Goal: Find specific page/section: Find specific page/section

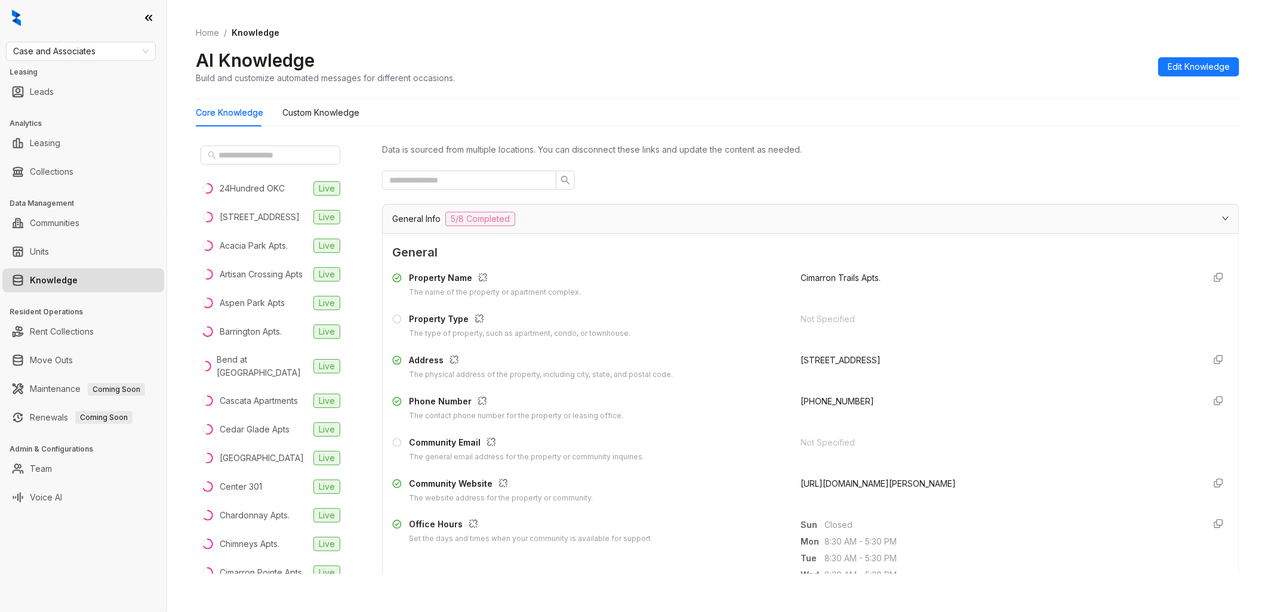
scroll to position [265, 0]
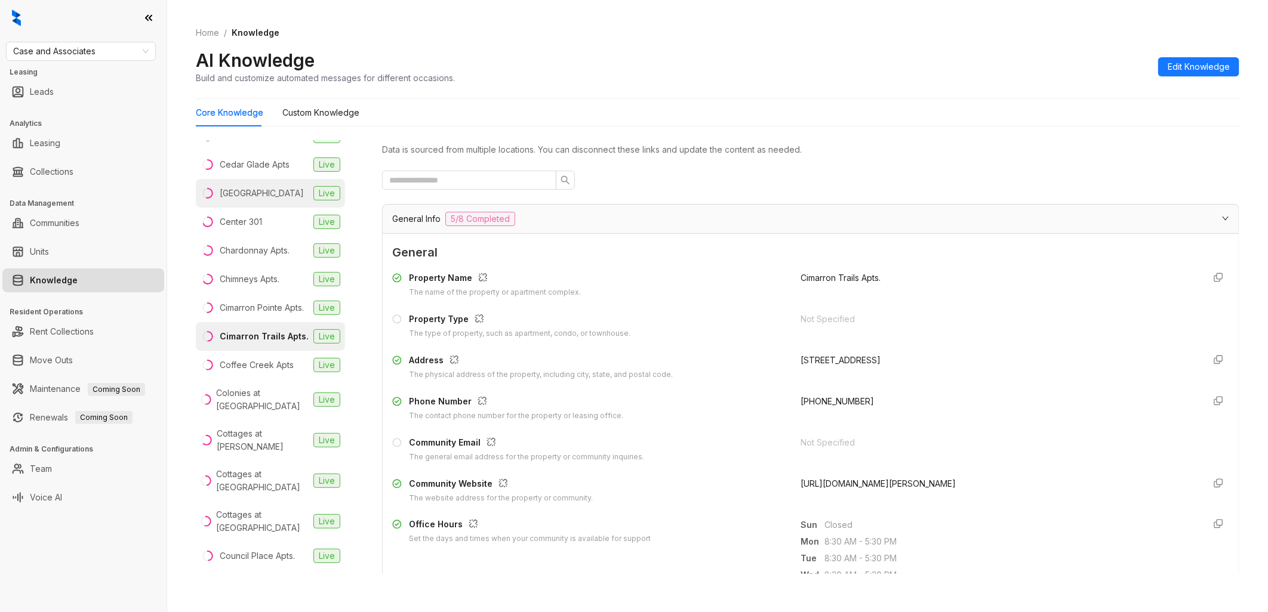
click at [264, 200] on div "[GEOGRAPHIC_DATA]" at bounding box center [262, 193] width 84 height 13
click at [434, 217] on span "General Info" at bounding box center [416, 218] width 48 height 13
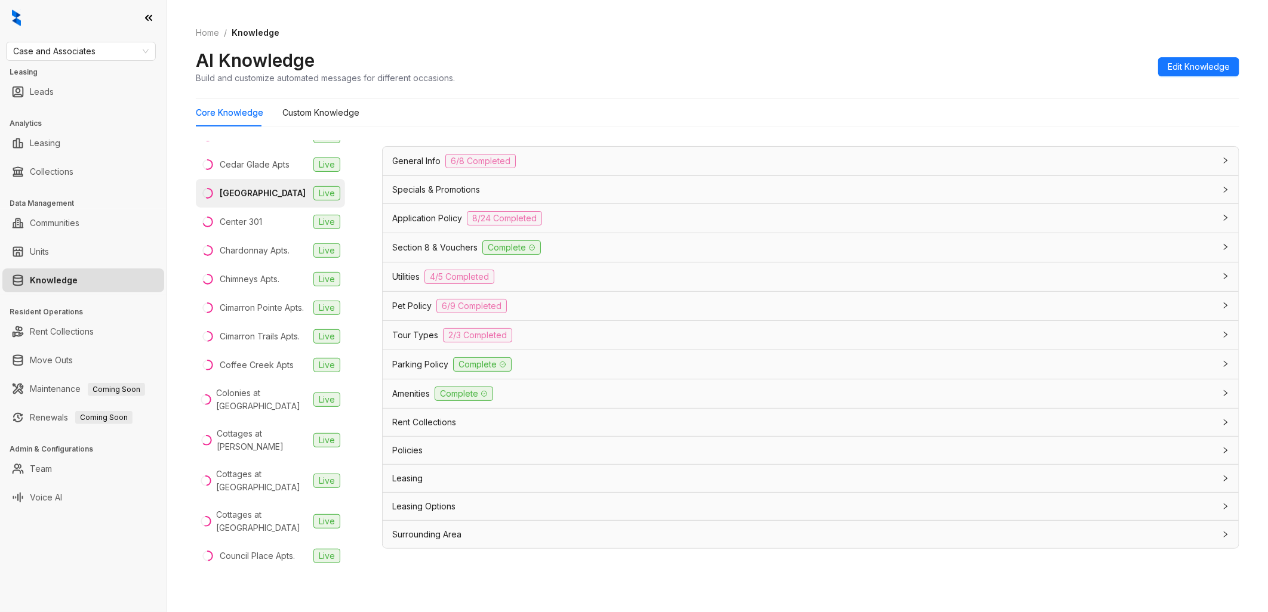
scroll to position [37, 0]
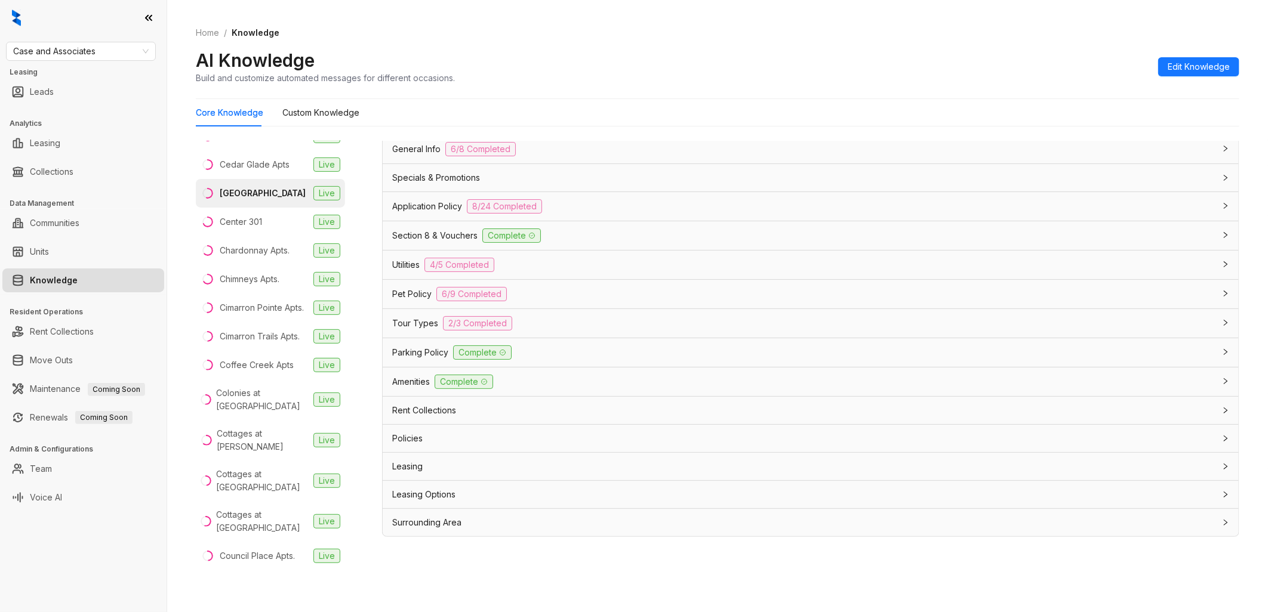
click at [424, 291] on span "Pet Policy" at bounding box center [411, 294] width 39 height 13
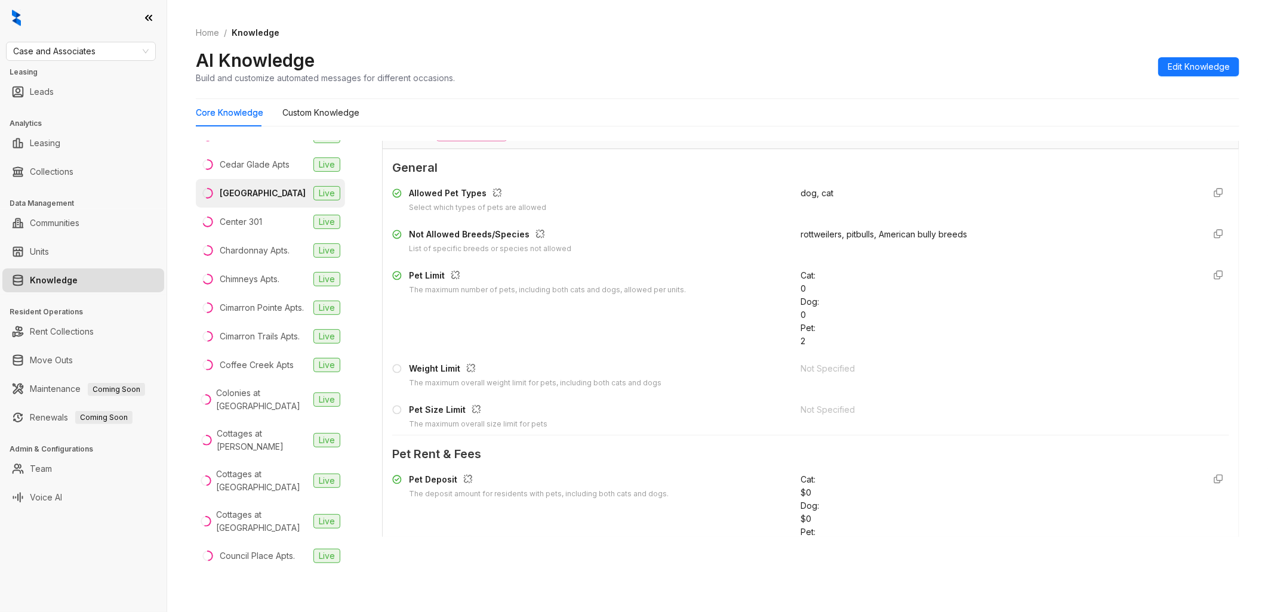
scroll to position [212, 0]
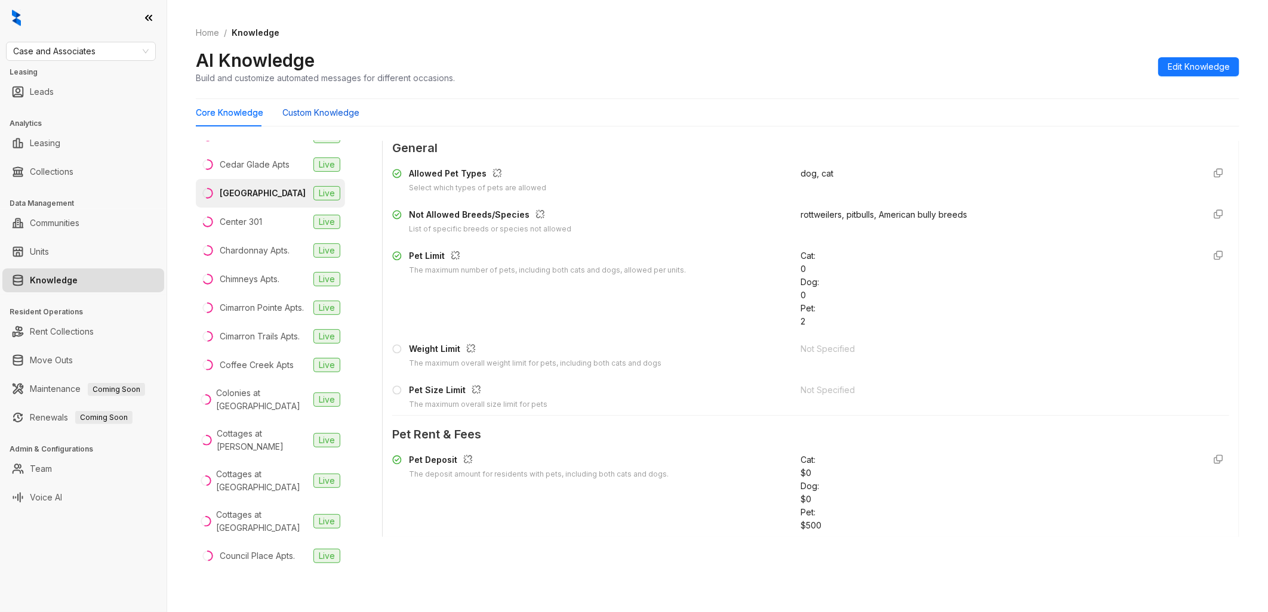
click at [335, 113] on Knowledge "Custom Knowledge" at bounding box center [320, 112] width 77 height 13
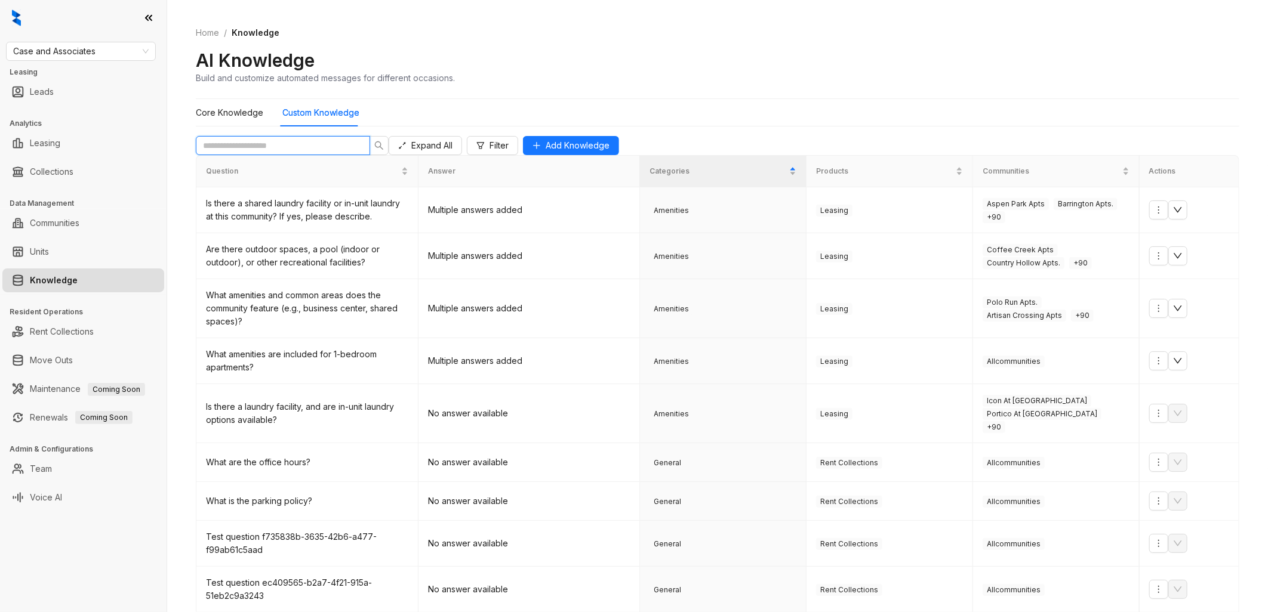
click at [297, 152] on input "text" at bounding box center [278, 145] width 150 height 13
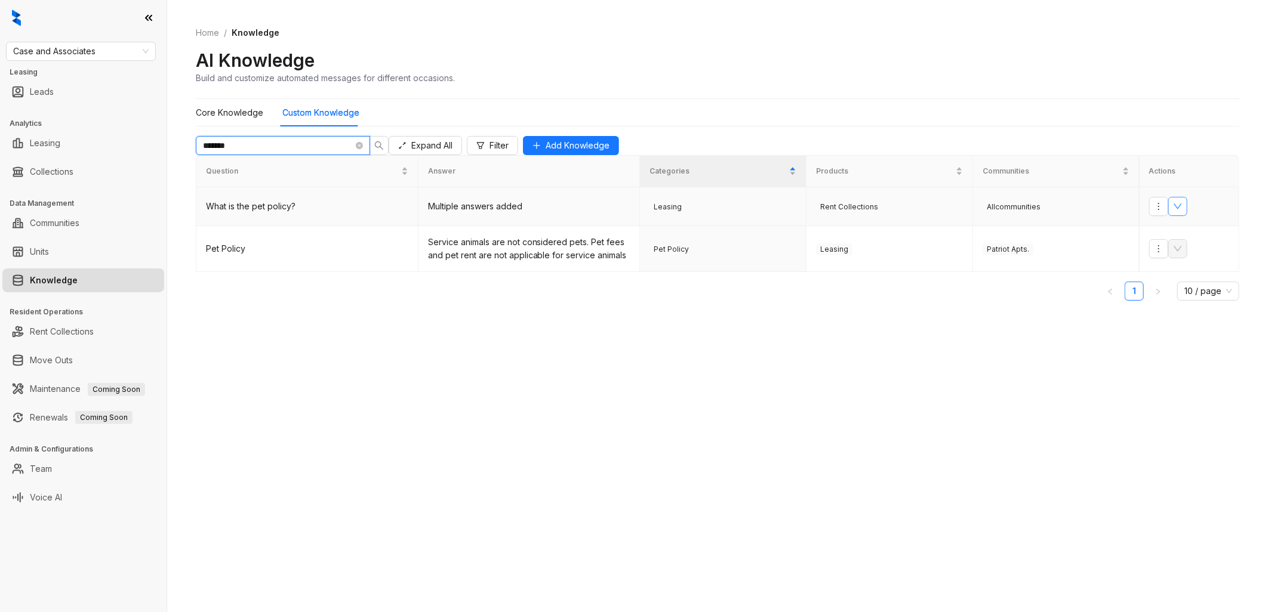
type input "*******"
click at [1182, 211] on icon "down" at bounding box center [1178, 207] width 10 height 10
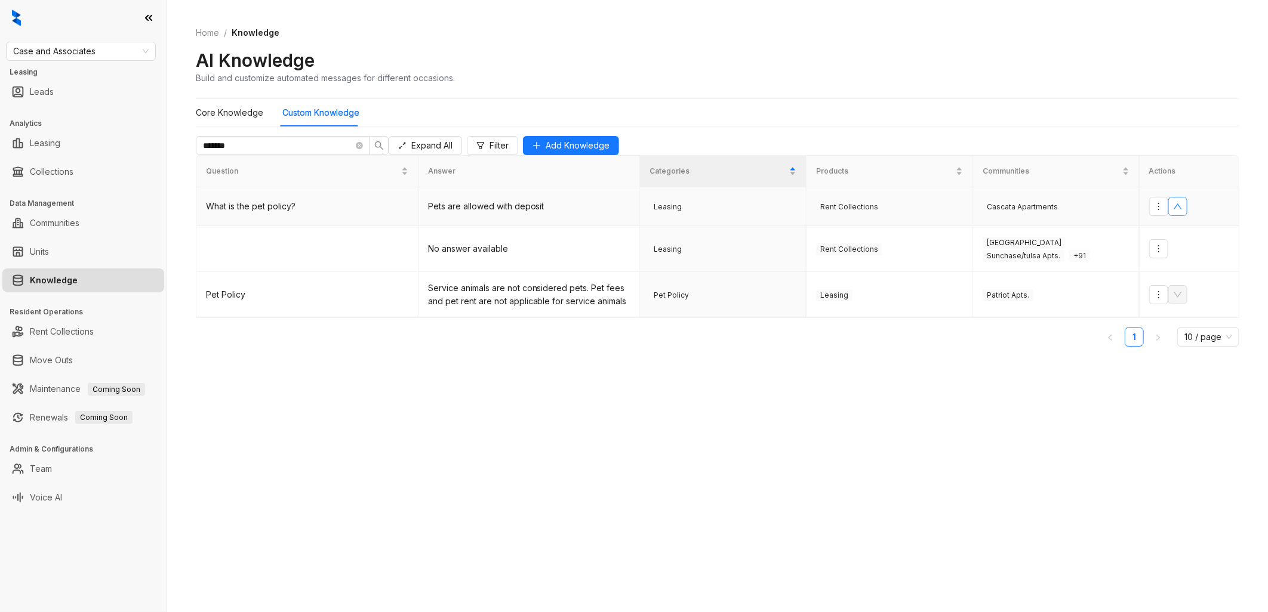
click at [1182, 211] on icon "up" at bounding box center [1178, 207] width 10 height 10
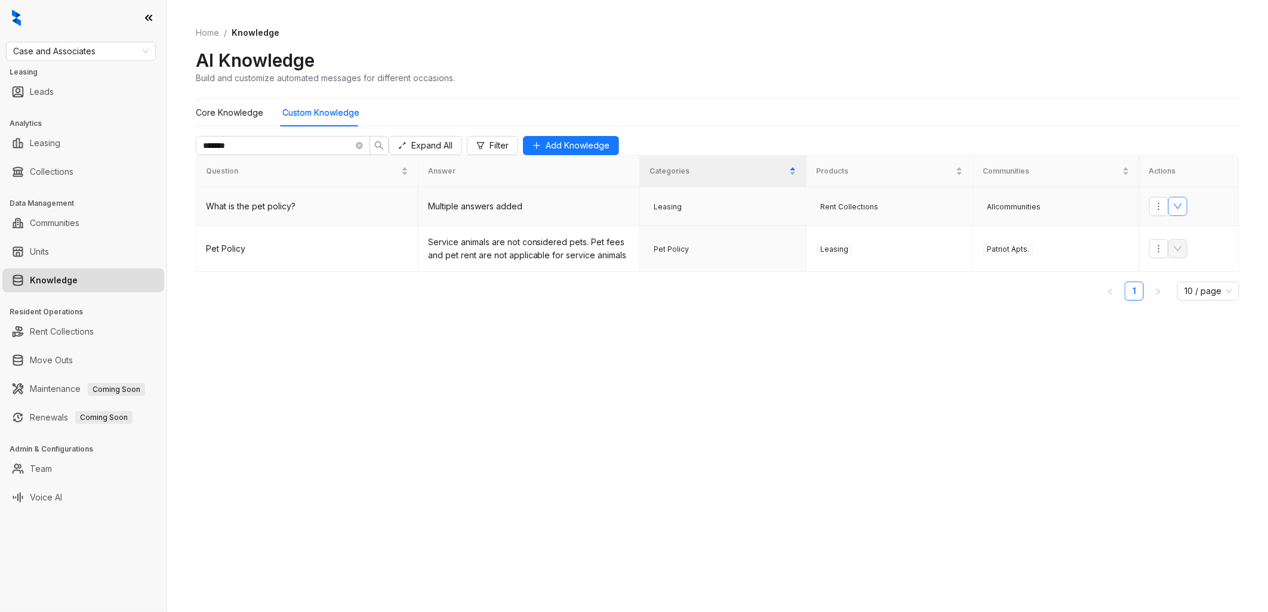
click at [1182, 211] on icon "down" at bounding box center [1178, 207] width 10 height 10
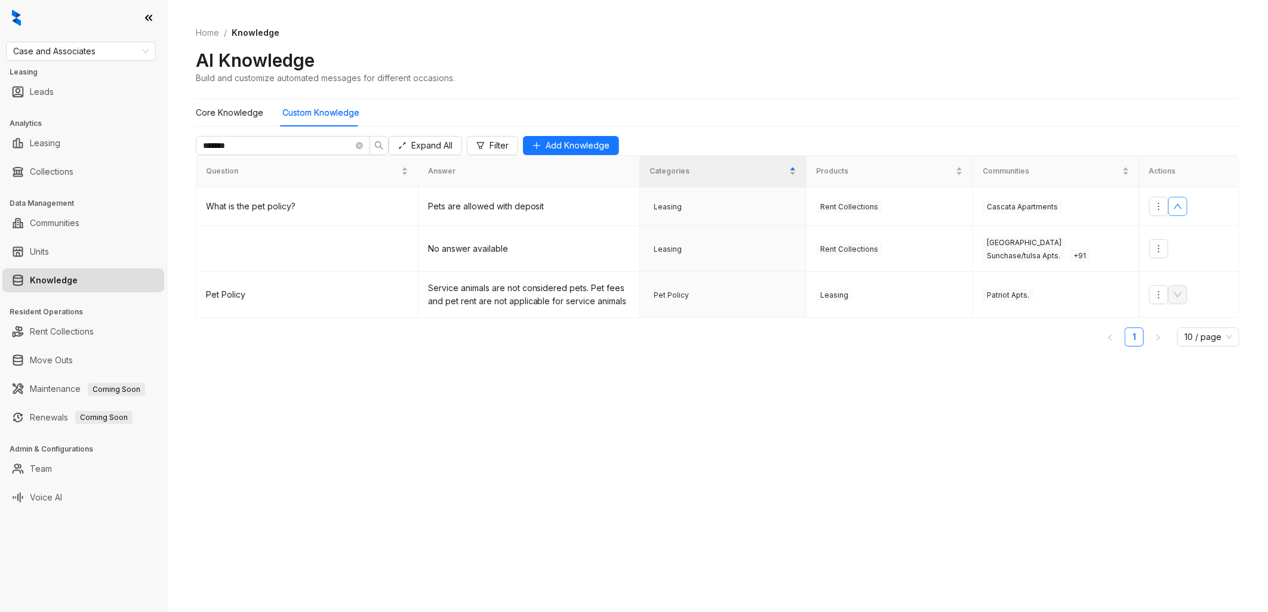
click at [261, 109] on div "Core Knowledge Custom Knowledge" at bounding box center [278, 112] width 164 height 27
click at [247, 111] on Knowledge "Core Knowledge" at bounding box center [229, 112] width 67 height 13
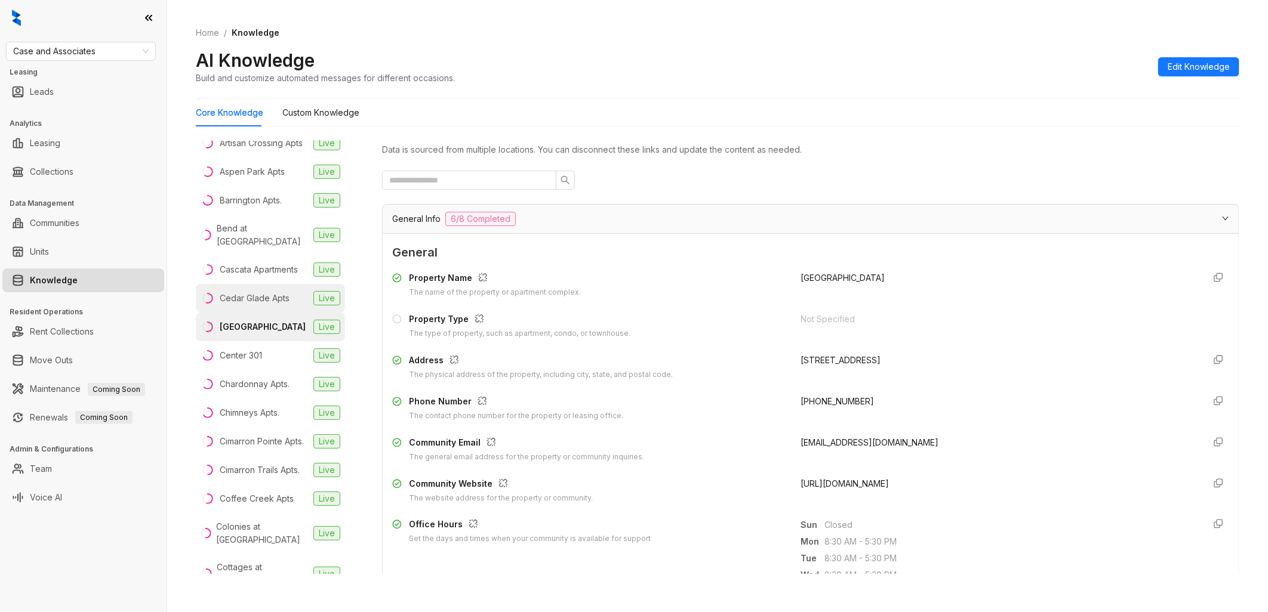
scroll to position [132, 0]
click at [261, 476] on div "Cimarron Trails Apts." at bounding box center [260, 469] width 80 height 13
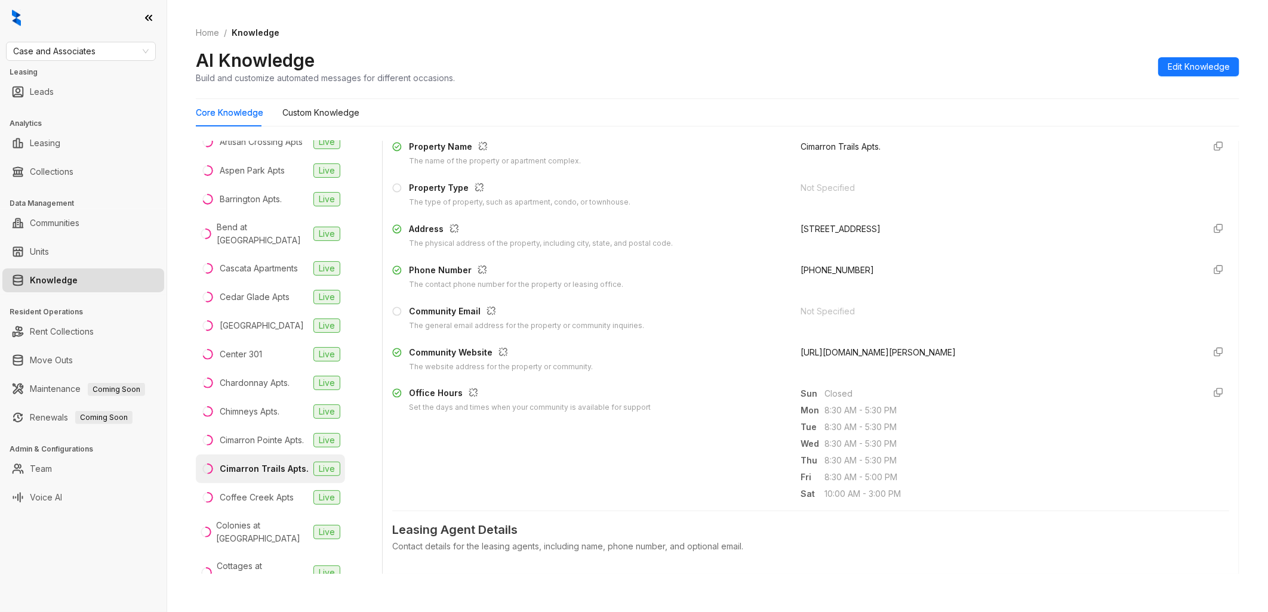
scroll to position [132, 0]
click at [923, 355] on span "[URL][DOMAIN_NAME][PERSON_NAME]" at bounding box center [877, 351] width 155 height 10
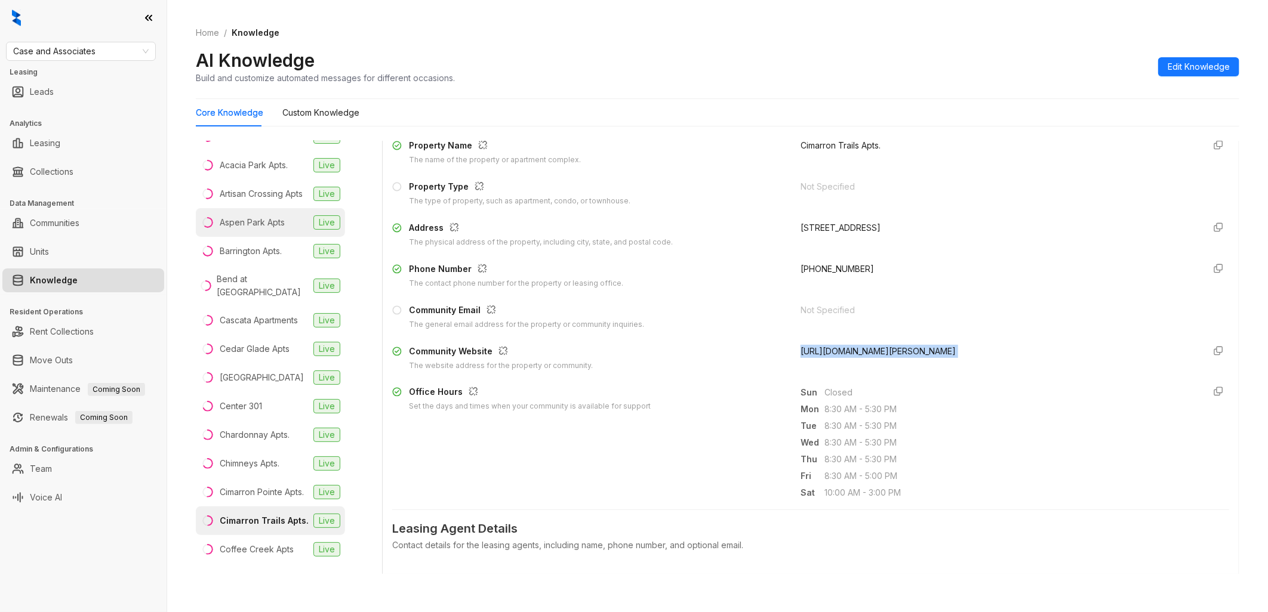
scroll to position [0, 0]
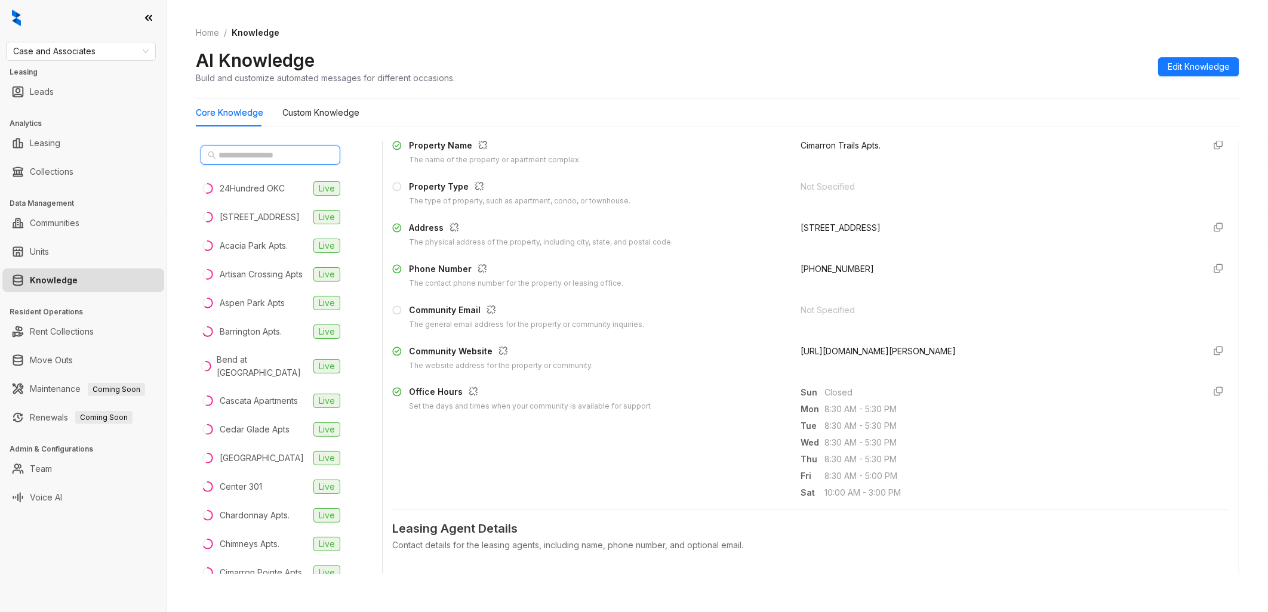
click at [269, 155] on input "text" at bounding box center [270, 155] width 105 height 13
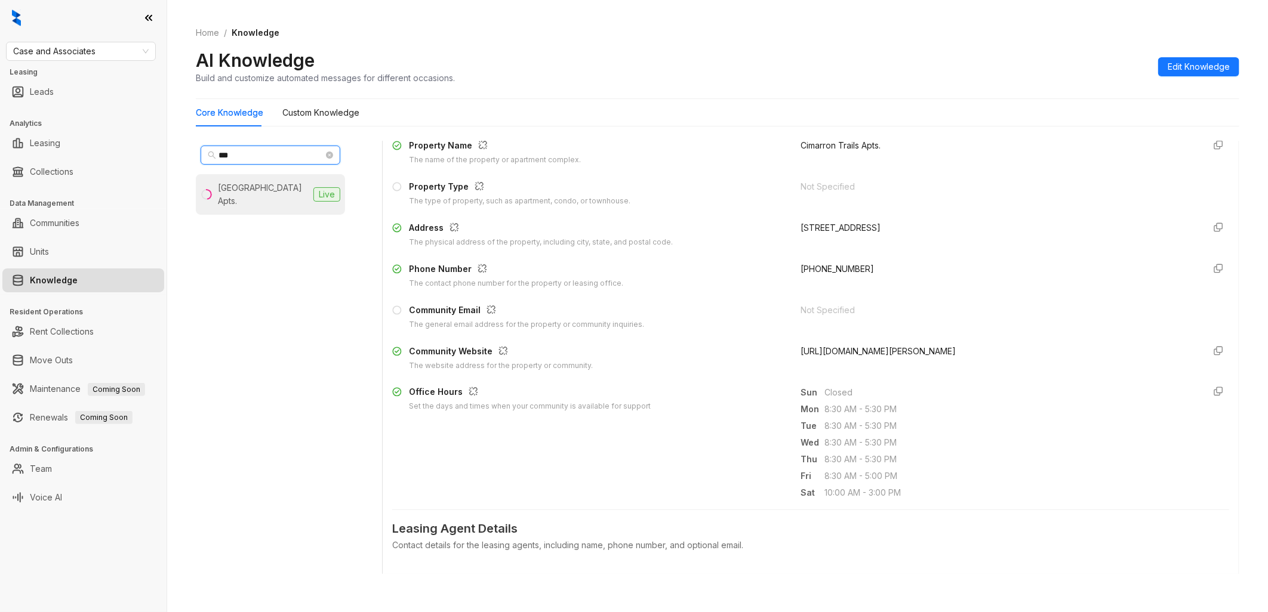
type input "***"
click at [248, 186] on div "[GEOGRAPHIC_DATA] Apts." at bounding box center [263, 194] width 91 height 26
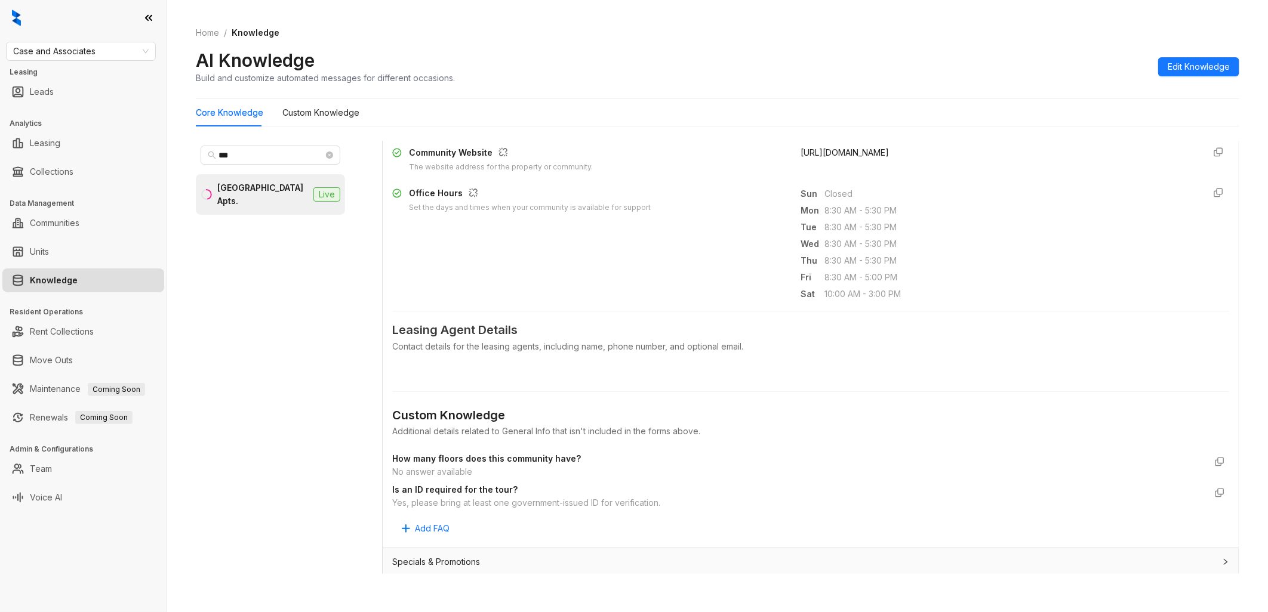
scroll to position [397, 0]
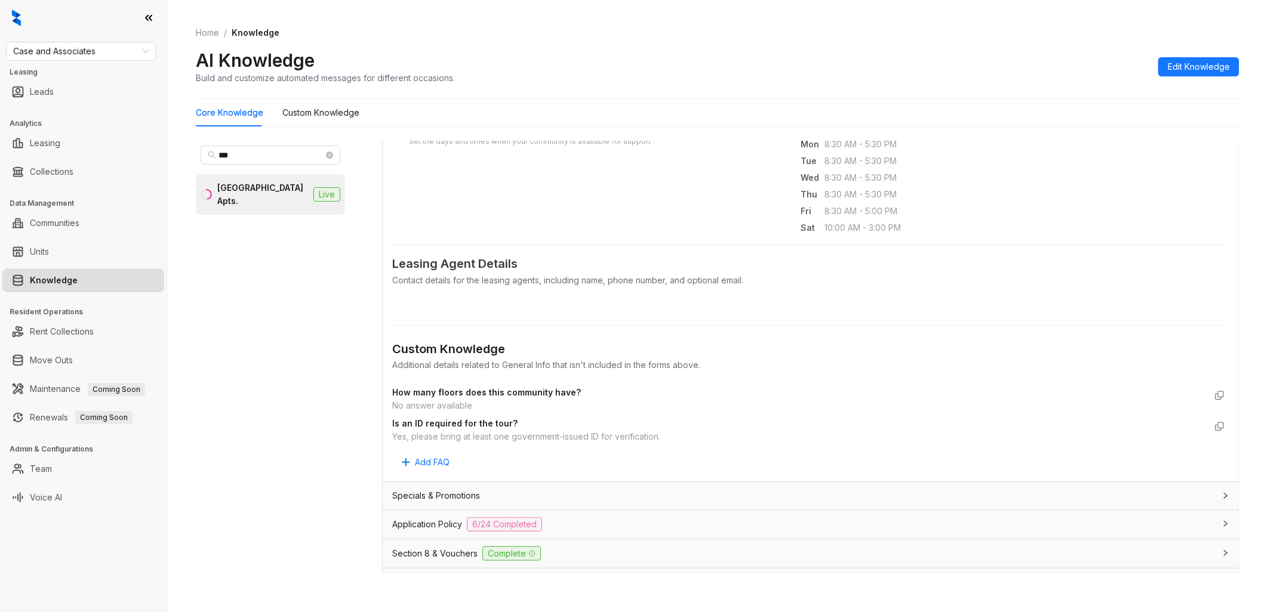
click at [377, 323] on div "*** [GEOGRAPHIC_DATA] Apts. Live Data is sourced from multiple locations. You c…" at bounding box center [717, 360] width 1043 height 448
